Goal: Navigation & Orientation: Go to known website

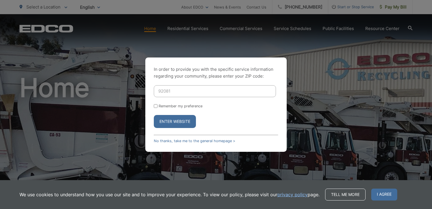
type input "92081"
click at [154, 115] on button "Enter Website" at bounding box center [175, 121] width 42 height 13
click at [178, 89] on input "Enter ZIP Code" at bounding box center [215, 91] width 122 height 12
type input "92069"
click at [154, 115] on button "Enter Website" at bounding box center [175, 121] width 42 height 13
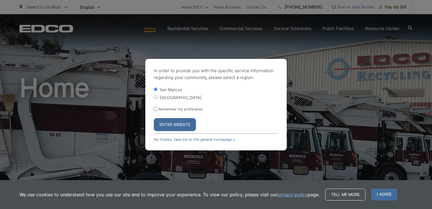
click at [173, 124] on button "Enter Website" at bounding box center [175, 124] width 42 height 13
